Goal: Navigation & Orientation: Find specific page/section

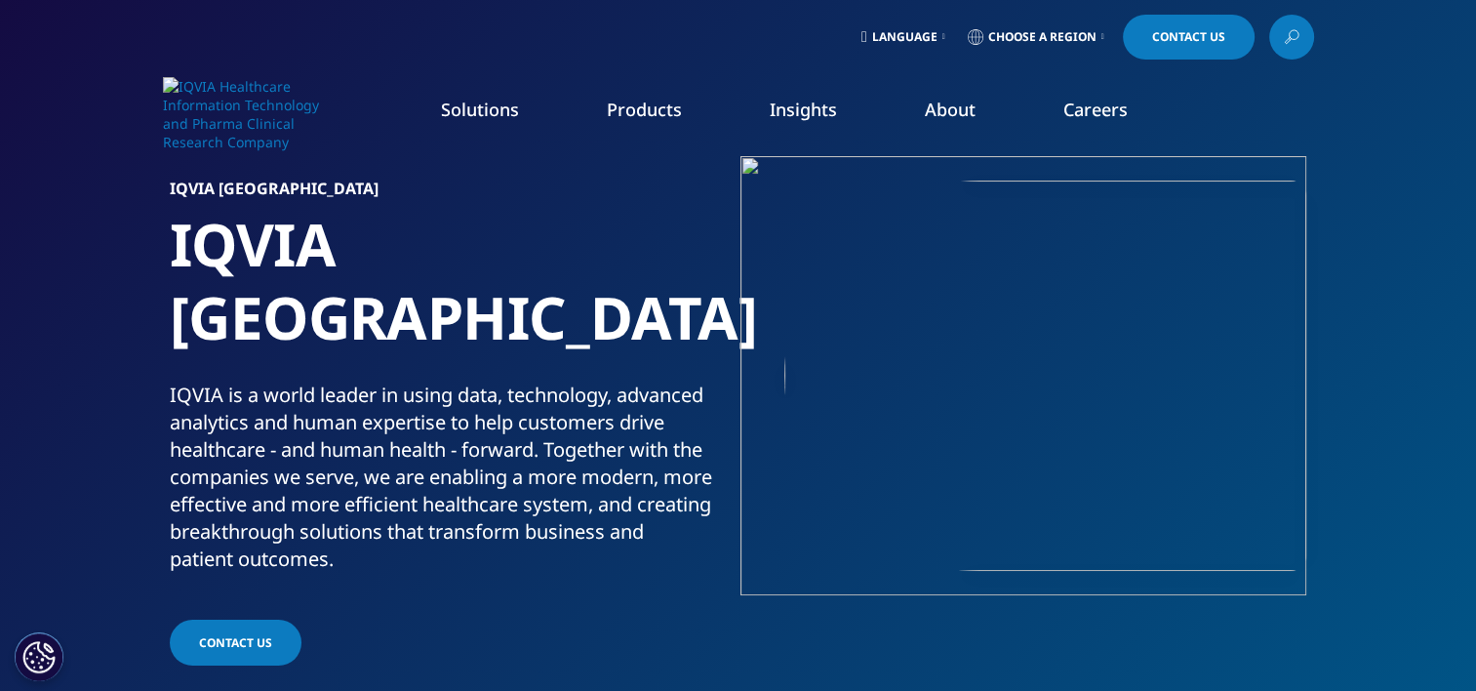
click at [943, 34] on icon at bounding box center [944, 37] width 3 height 8
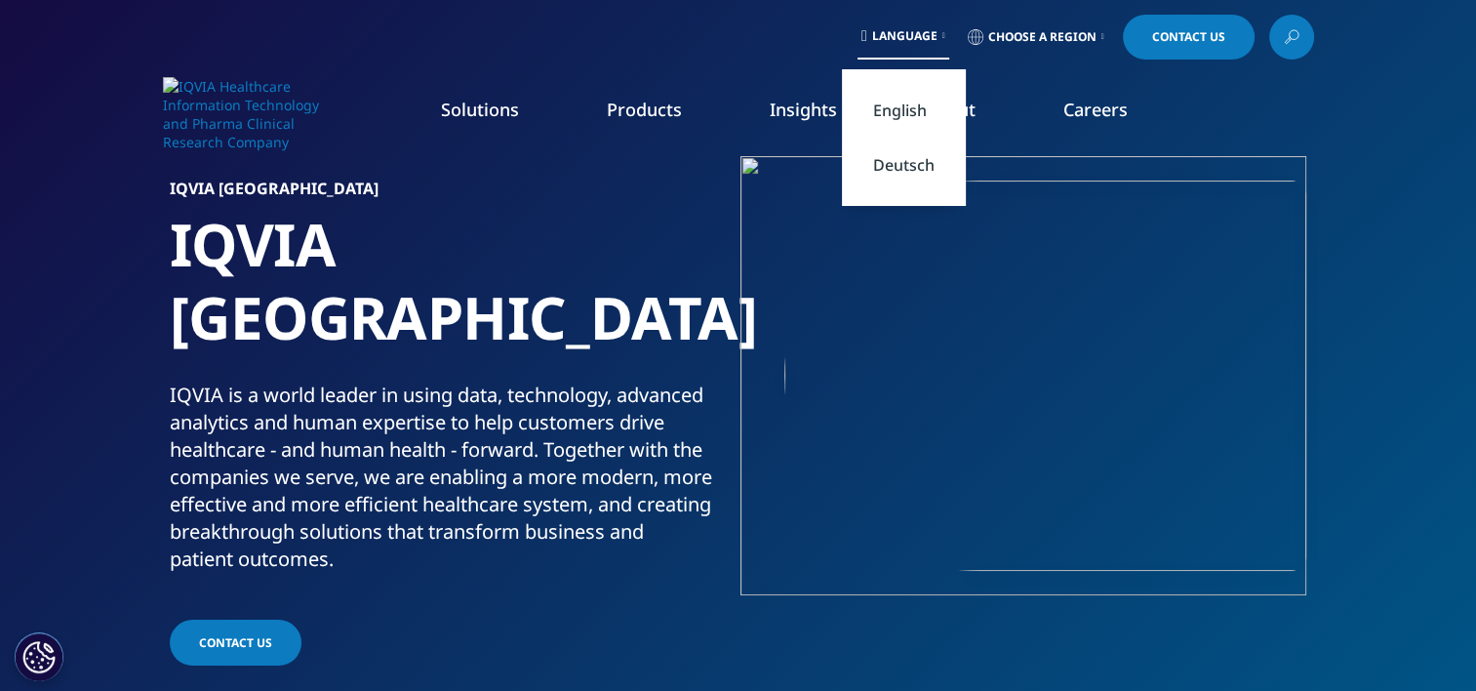
click at [913, 164] on link "Deutsch" at bounding box center [904, 165] width 124 height 55
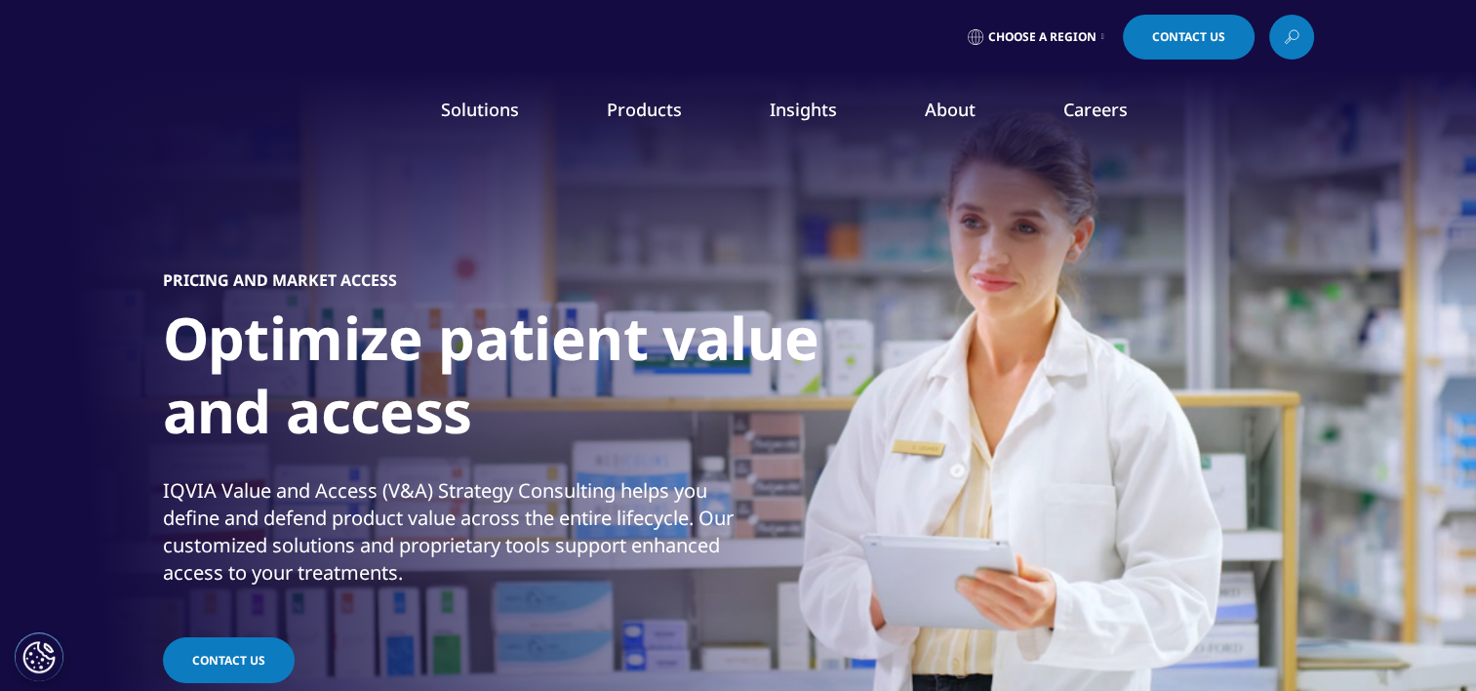
click at [479, 114] on link "Solutions" at bounding box center [480, 109] width 78 height 23
click at [677, 119] on link "Products" at bounding box center [644, 109] width 75 height 23
drag, startPoint x: 636, startPoint y: 156, endPoint x: 658, endPoint y: 254, distance: 99.9
drag, startPoint x: 658, startPoint y: 254, endPoint x: 749, endPoint y: 605, distance: 363.0
click at [749, 605] on div "COMMERCIAL PRODUCTS Information Management Launch Strategy & Management Pricing…" at bounding box center [572, 405] width 362 height 491
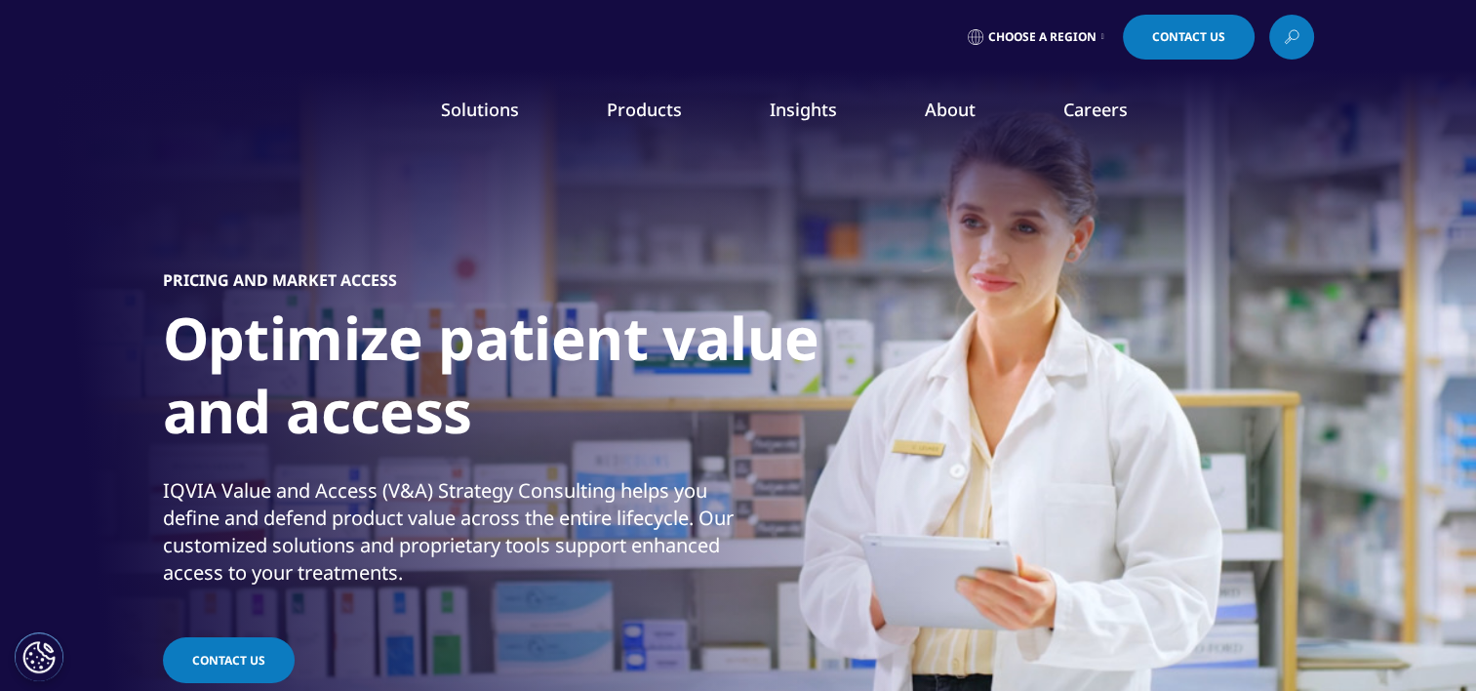
click at [500, 116] on link "Solutions" at bounding box center [480, 109] width 78 height 23
click at [1081, 37] on span "Choose a Region" at bounding box center [1042, 37] width 108 height 16
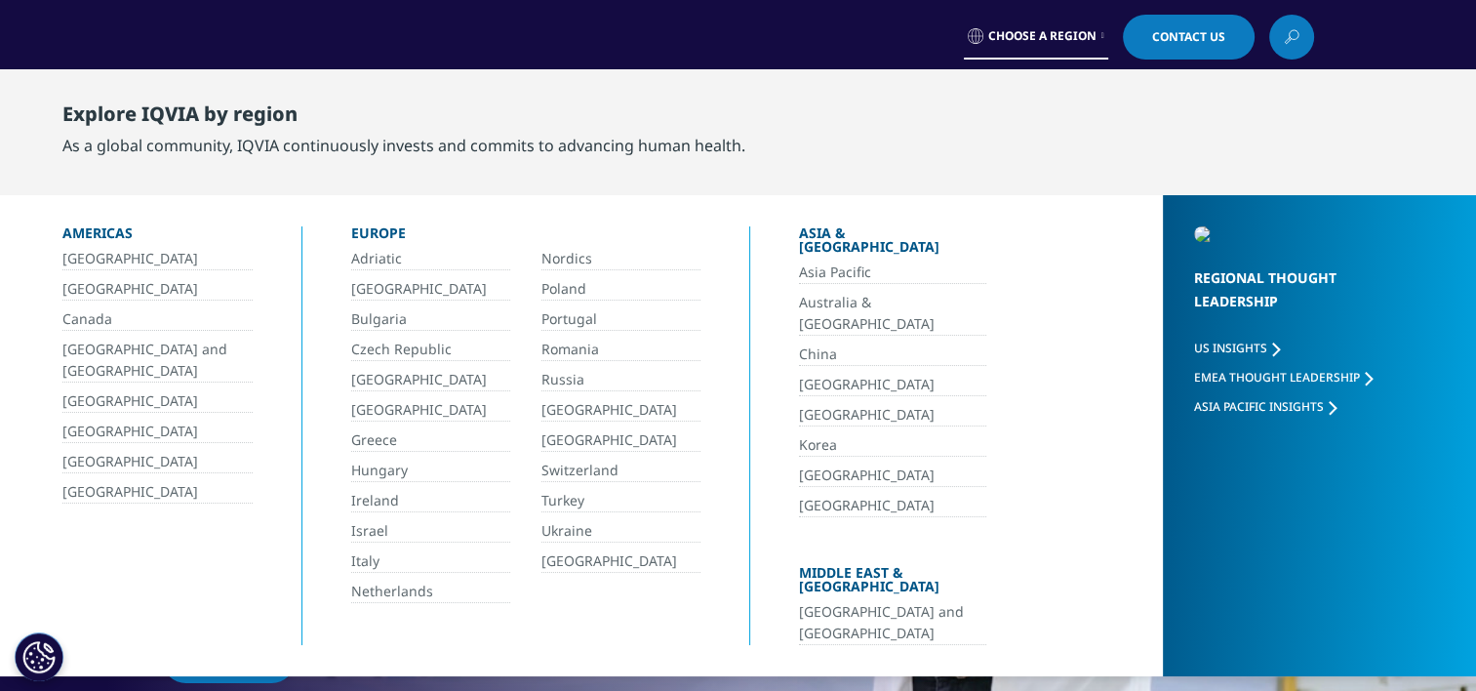
click at [581, 468] on link "Switzerland" at bounding box center [621, 471] width 159 height 22
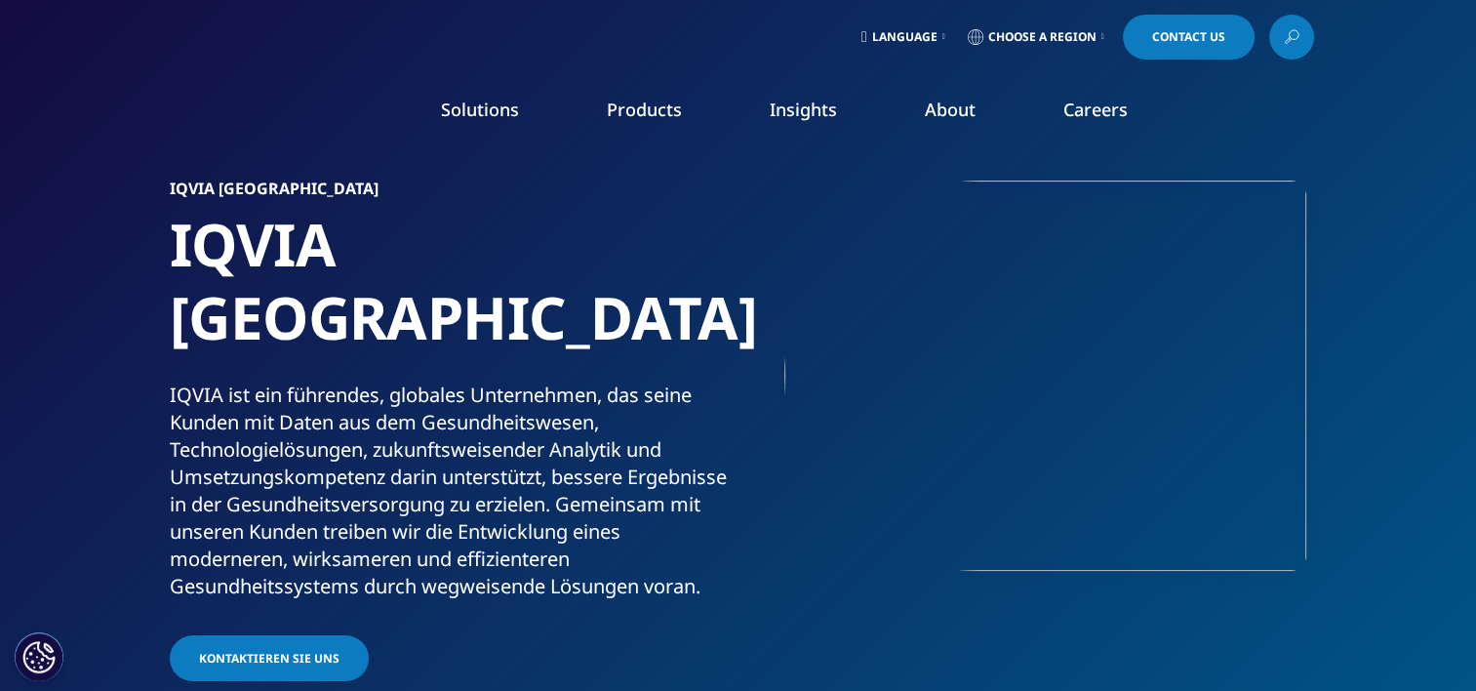
click at [924, 23] on link "Language" at bounding box center [904, 37] width 92 height 45
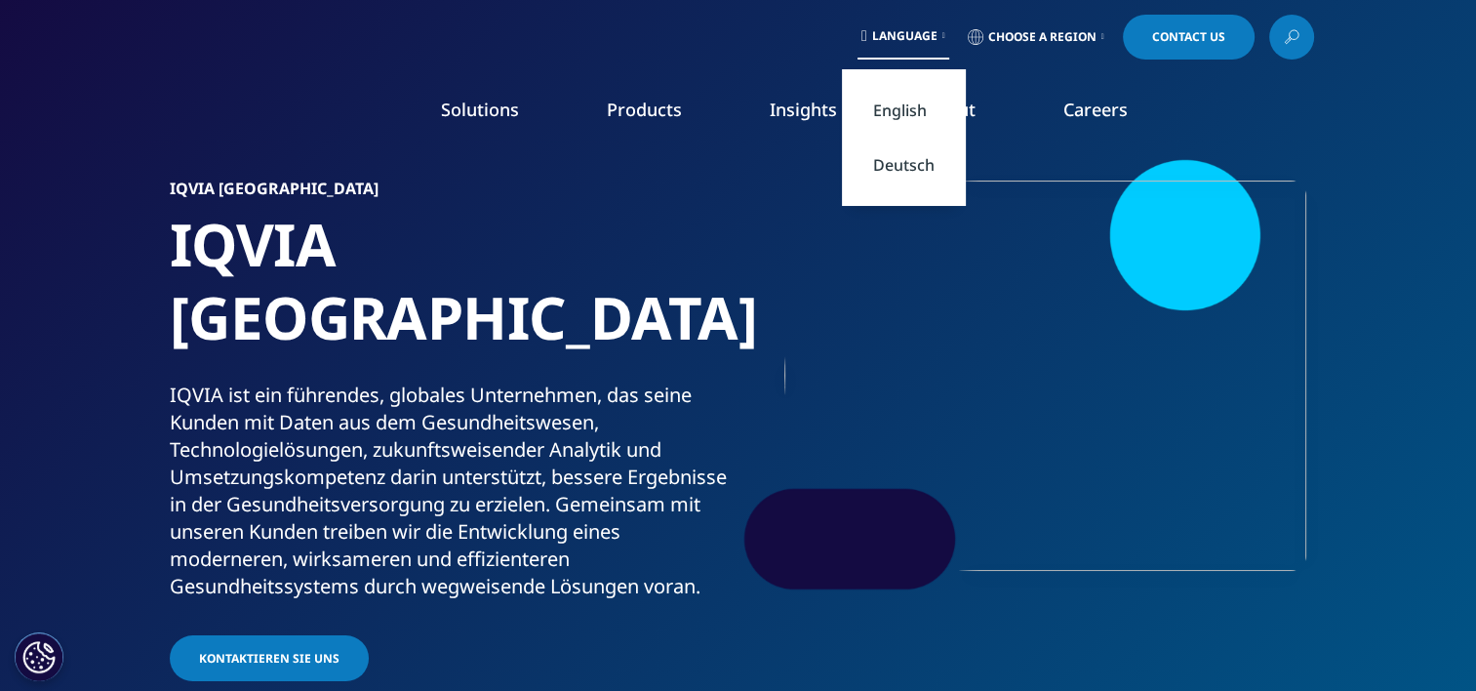
click at [925, 158] on link "Deutsch" at bounding box center [904, 165] width 124 height 55
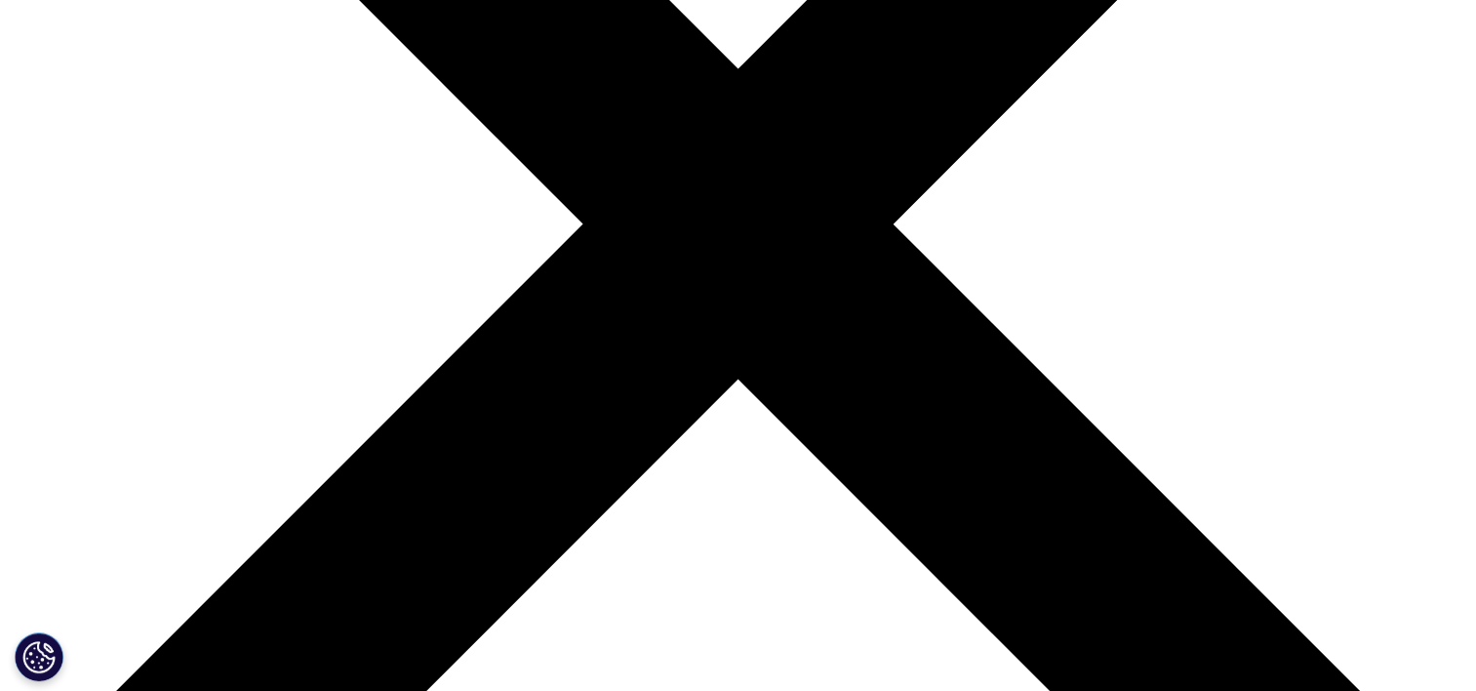
scroll to position [585, 0]
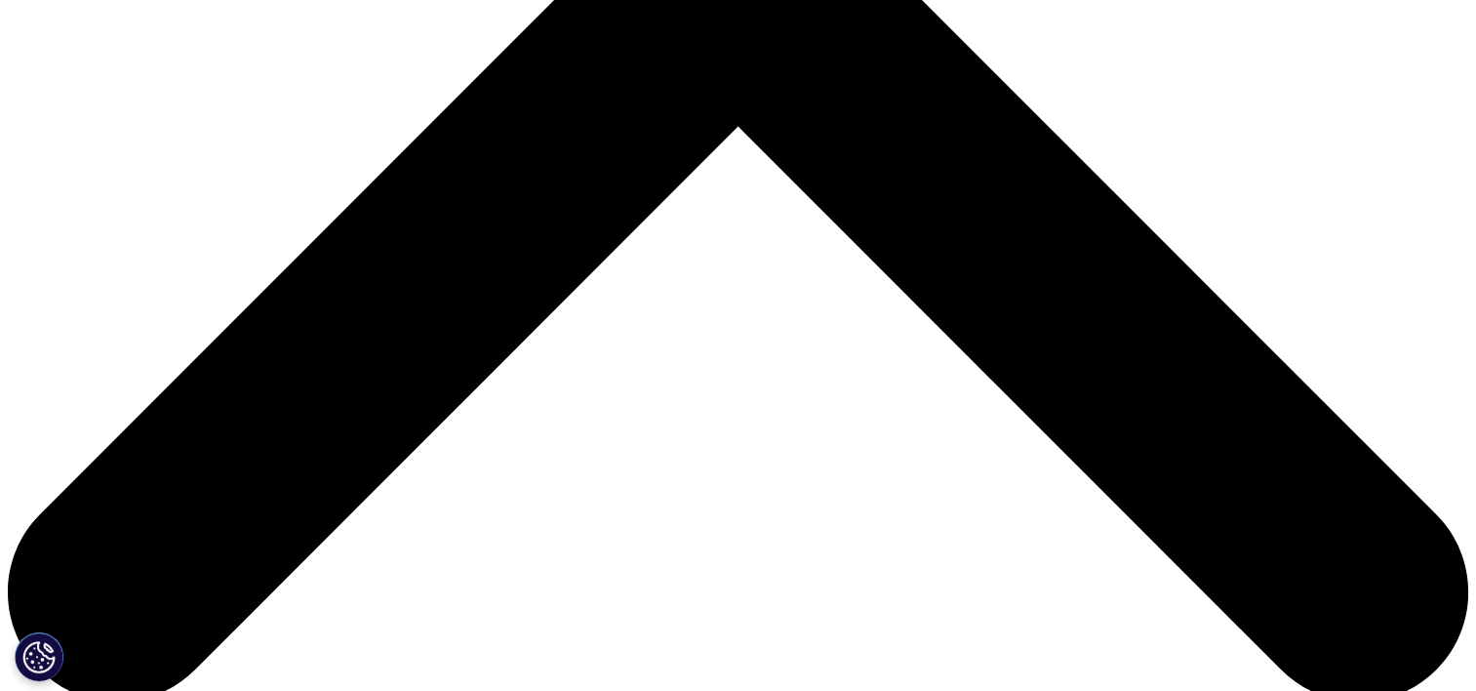
scroll to position [781, 0]
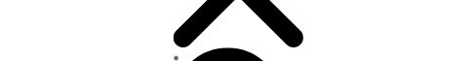
scroll to position [660, 0]
